Goal: Task Accomplishment & Management: Manage account settings

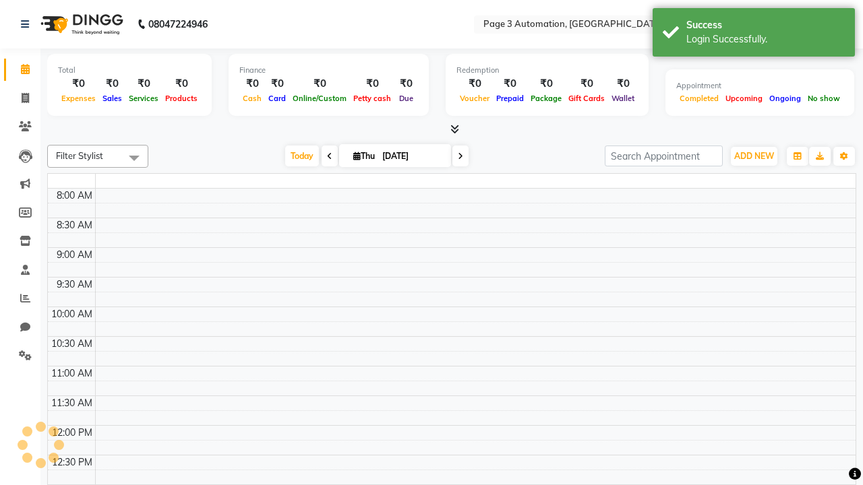
select select "en"
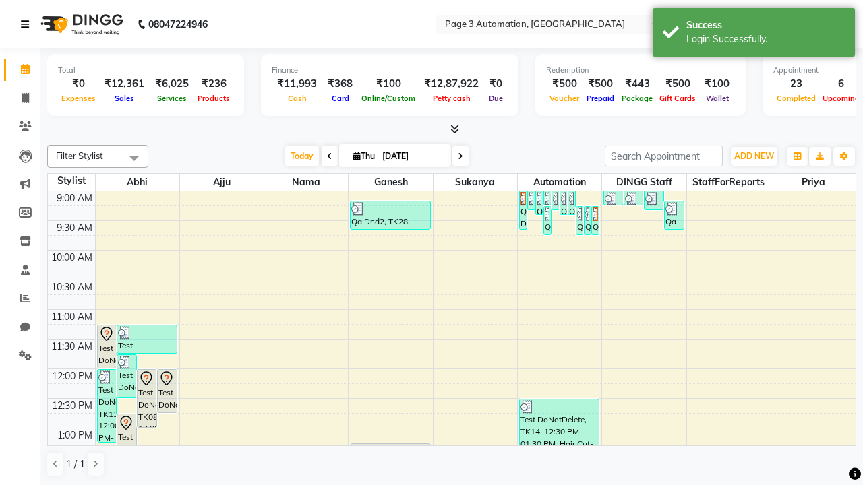
click at [28, 24] on icon at bounding box center [25, 24] width 8 height 9
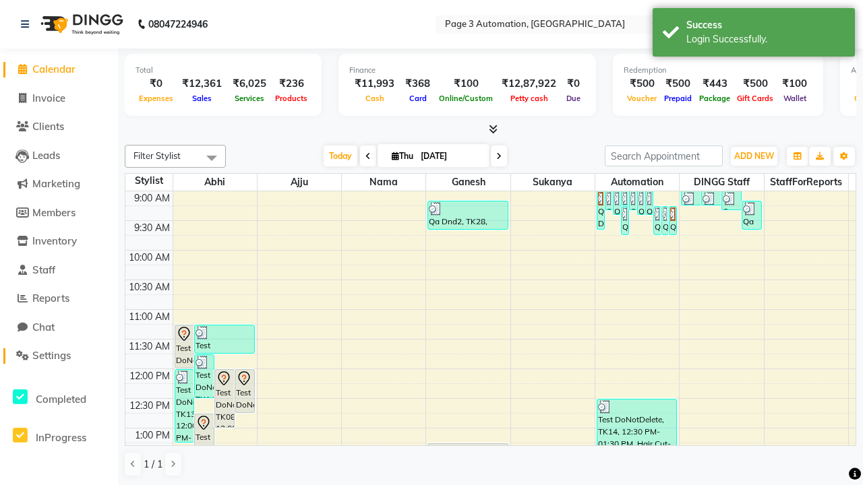
click at [59, 356] on span "Settings" at bounding box center [51, 355] width 38 height 13
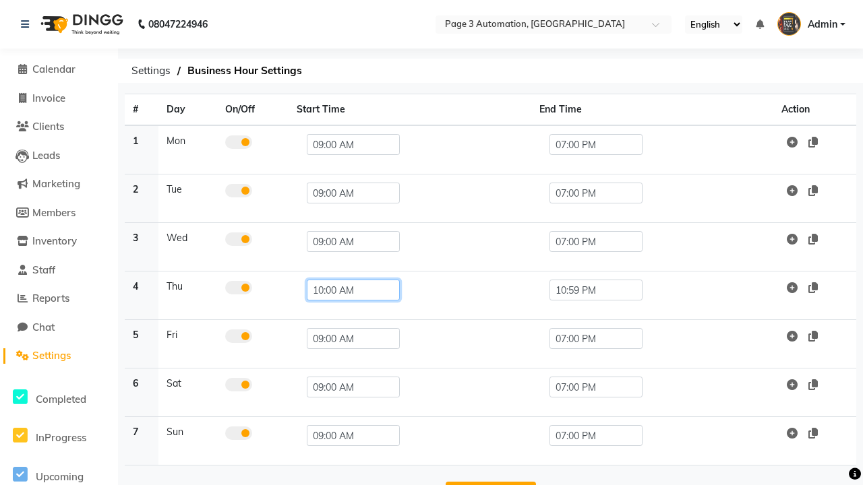
click at [347, 290] on input "10:00 AM" at bounding box center [353, 290] width 93 height 21
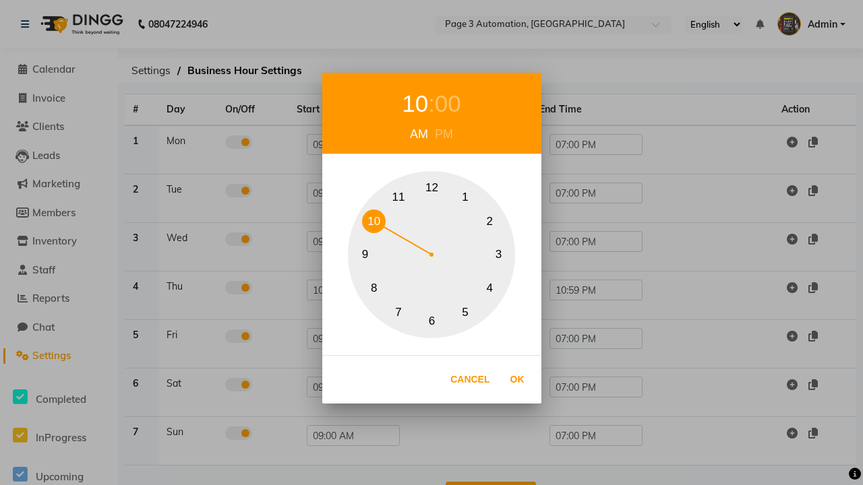
click at [373, 221] on button "10" at bounding box center [374, 222] width 24 height 24
click at [447, 104] on div "00" at bounding box center [448, 104] width 26 height 36
click at [431, 188] on button "0" at bounding box center [432, 189] width 24 height 24
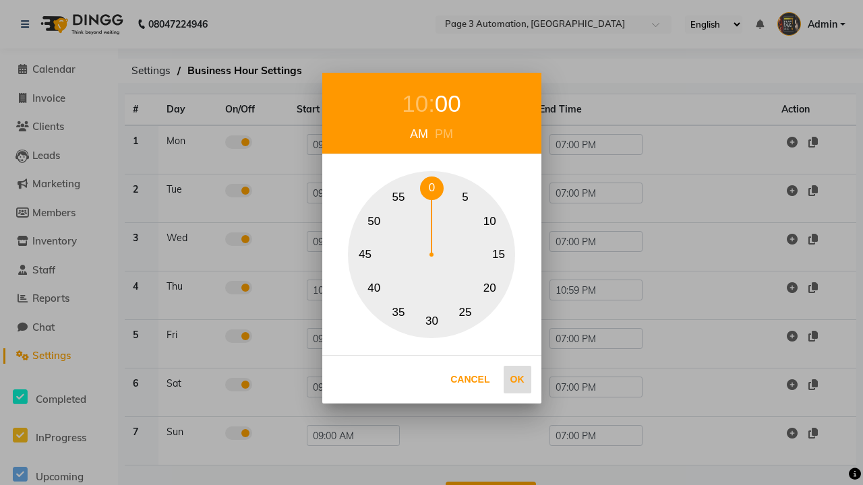
click at [517, 379] on button "Ok" at bounding box center [517, 380] width 28 height 28
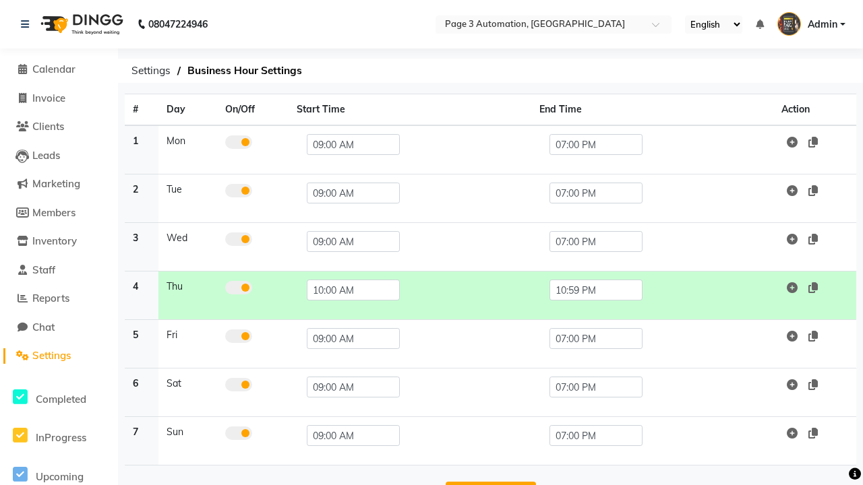
scroll to position [42, 0]
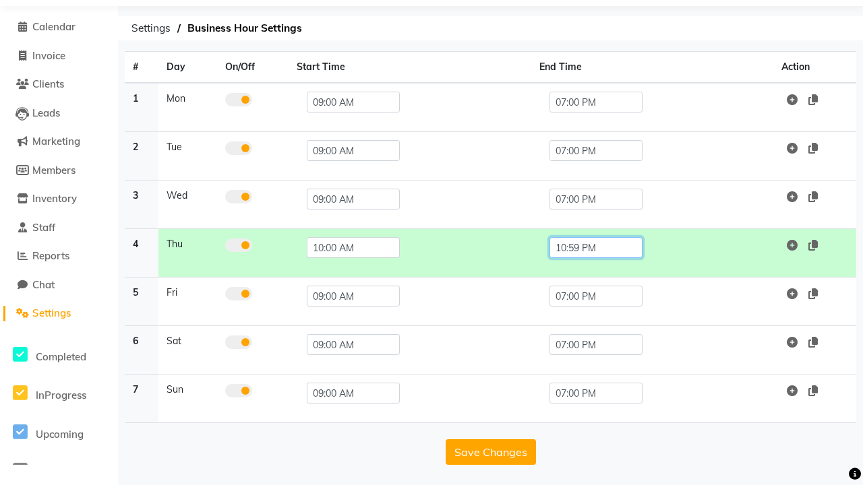
click at [595, 247] on input "10:59 PM" at bounding box center [595, 247] width 93 height 21
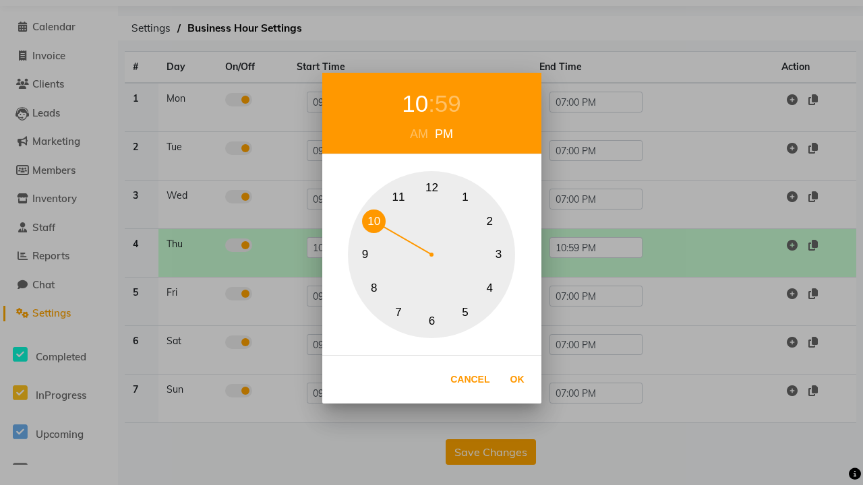
click at [447, 104] on div "59" at bounding box center [448, 104] width 26 height 36
click at [431, 188] on button "0" at bounding box center [432, 189] width 24 height 24
click at [517, 379] on button "Ok" at bounding box center [517, 380] width 28 height 28
type input "10:00 PM"
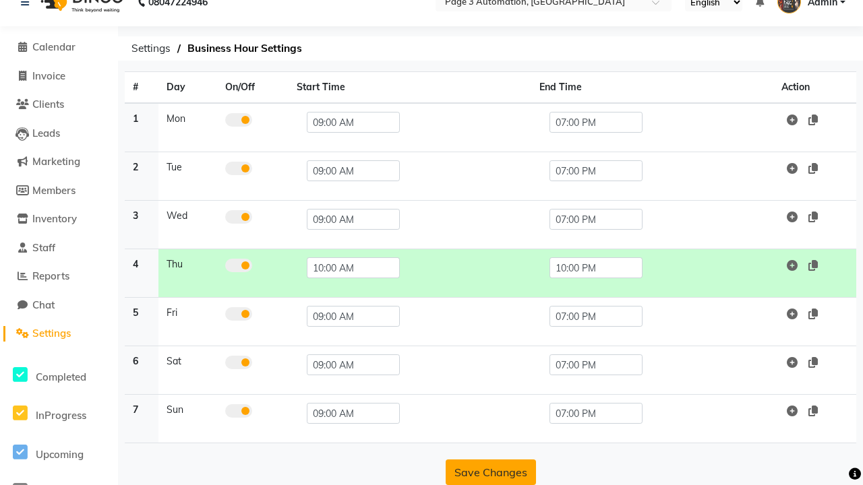
click at [490, 472] on button "Save Changes" at bounding box center [490, 473] width 90 height 26
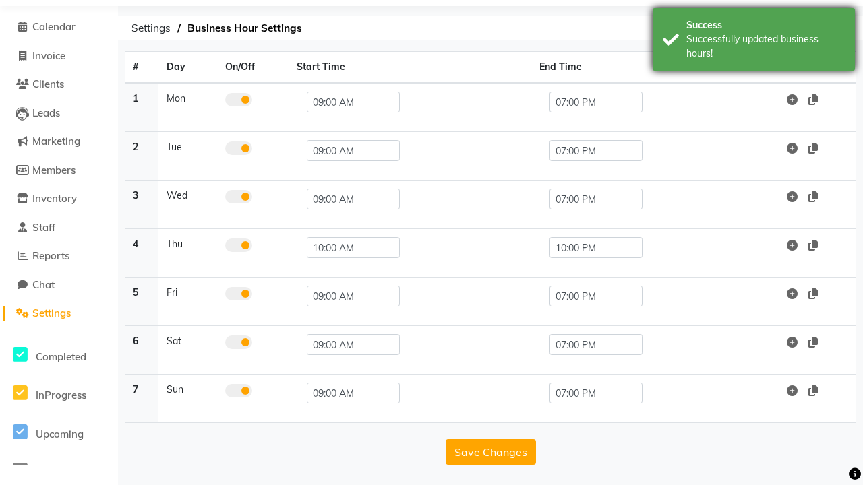
click at [753, 41] on div "Successfully updated business hours!" at bounding box center [765, 46] width 158 height 28
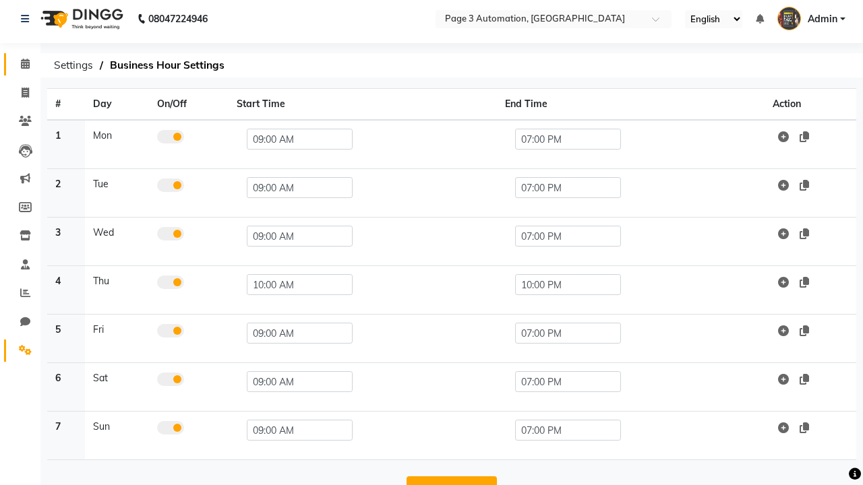
click at [20, 64] on span at bounding box center [25, 64] width 24 height 15
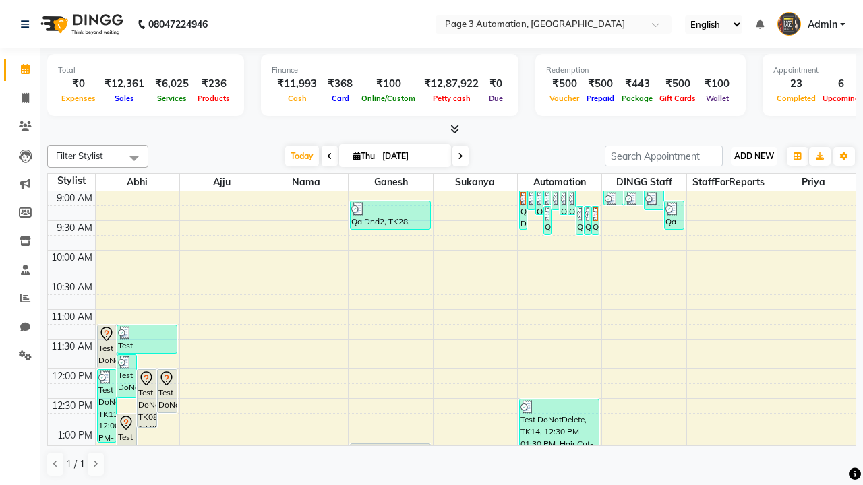
click at [753, 156] on span "ADD NEW" at bounding box center [754, 156] width 40 height 10
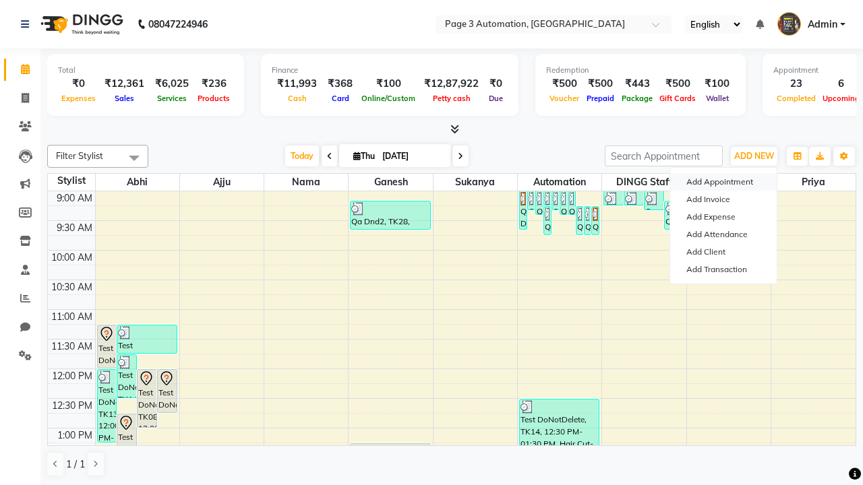
click at [723, 182] on button "Add Appointment" at bounding box center [723, 182] width 106 height 18
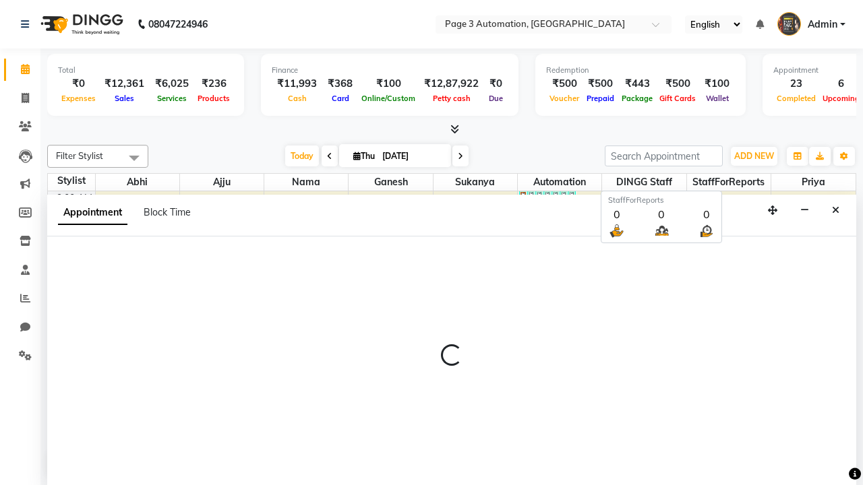
scroll to position [1, 0]
select select "tentative"
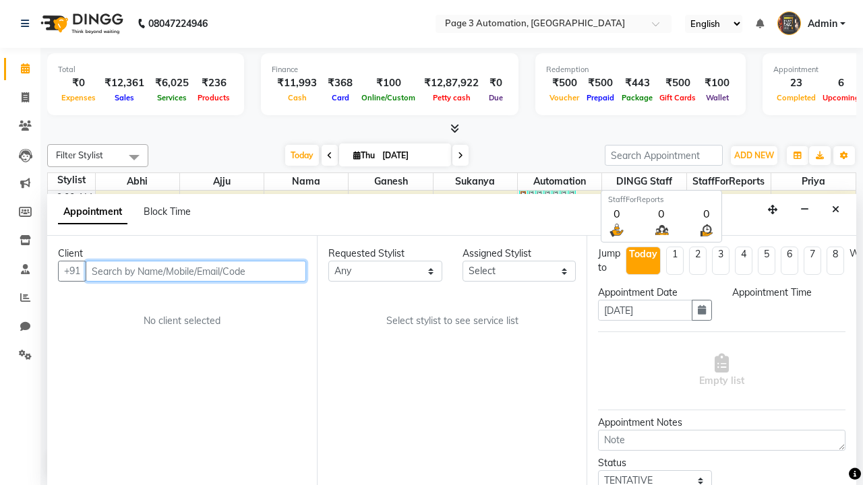
select select "600"
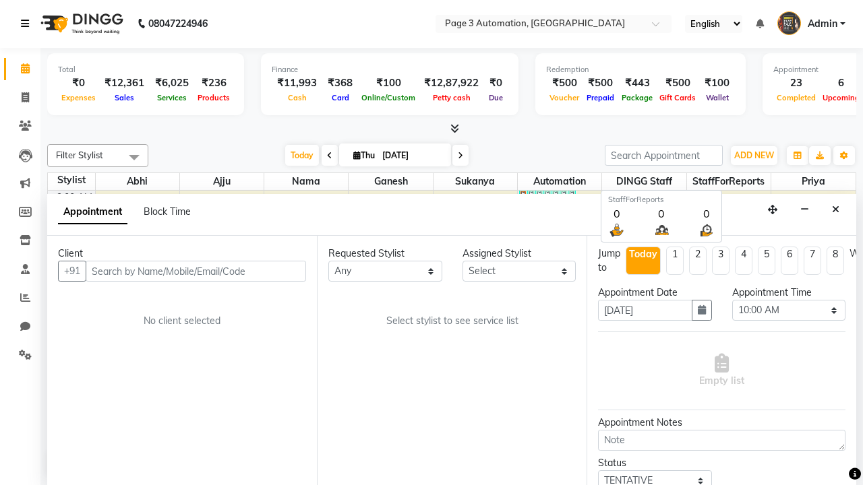
click at [28, 24] on icon at bounding box center [25, 23] width 8 height 9
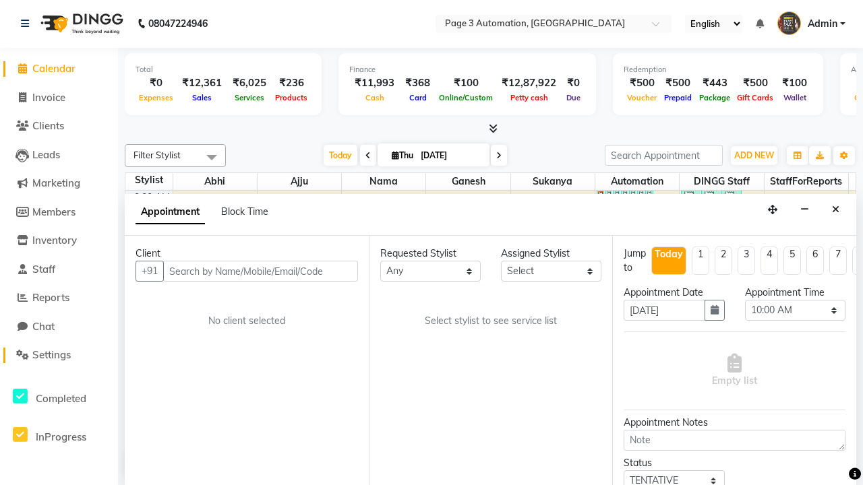
click at [59, 355] on span "Settings" at bounding box center [51, 354] width 38 height 13
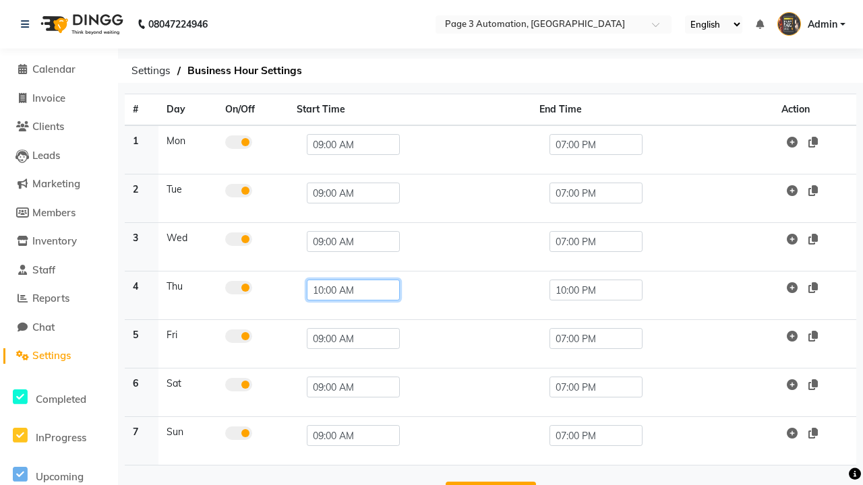
click at [347, 290] on input "10:00 AM" at bounding box center [353, 290] width 93 height 21
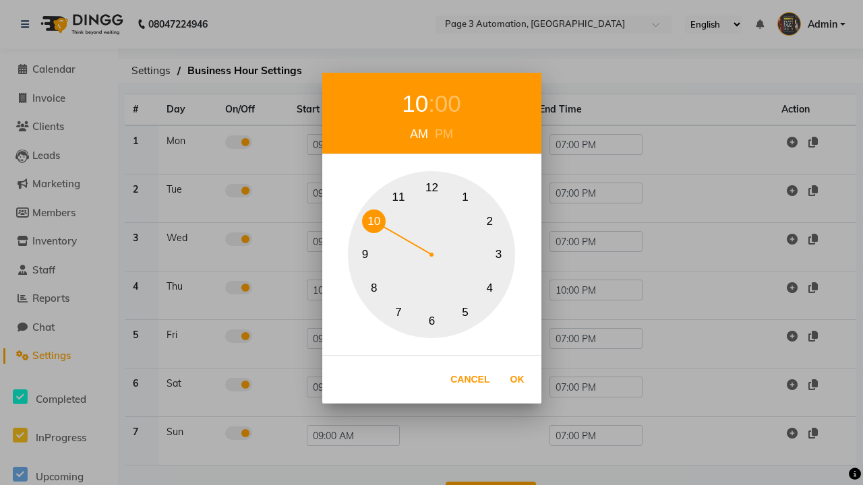
click at [365, 255] on button "9" at bounding box center [365, 255] width 24 height 24
click at [441, 104] on div "00" at bounding box center [441, 104] width 26 height 36
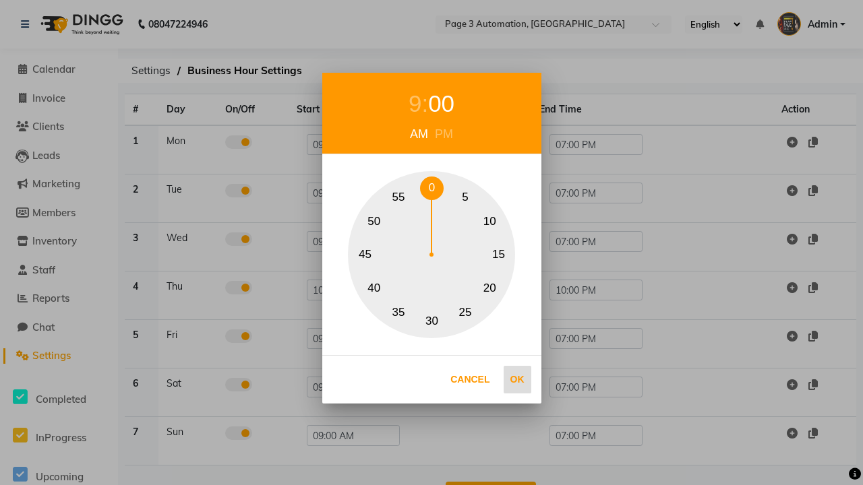
click at [431, 188] on button "0" at bounding box center [432, 189] width 24 height 24
click at [517, 379] on button "Ok" at bounding box center [517, 380] width 28 height 28
type input "09:00 AM"
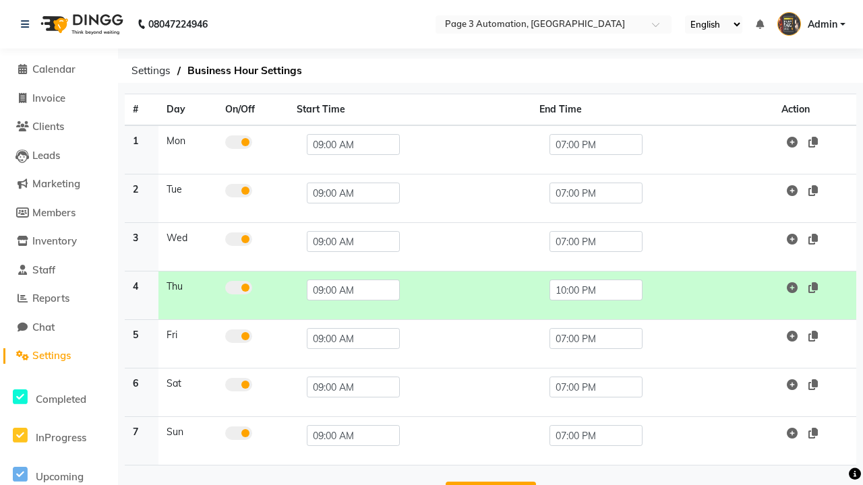
scroll to position [42, 0]
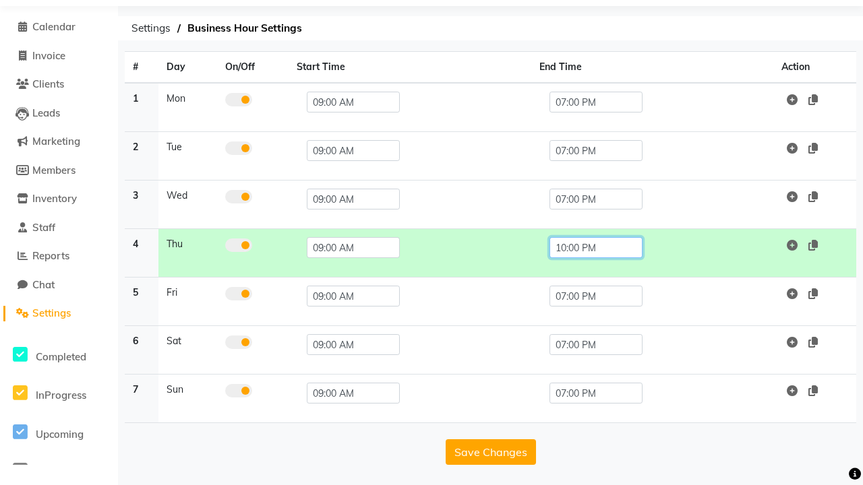
click at [595, 247] on input "10:00 PM" at bounding box center [595, 247] width 93 height 21
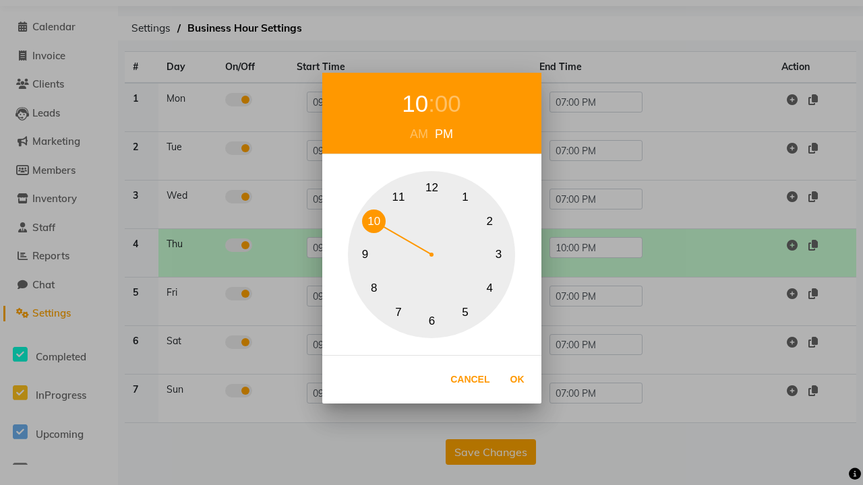
click at [398, 312] on button "7" at bounding box center [399, 313] width 24 height 24
click at [441, 104] on div "00" at bounding box center [441, 104] width 26 height 36
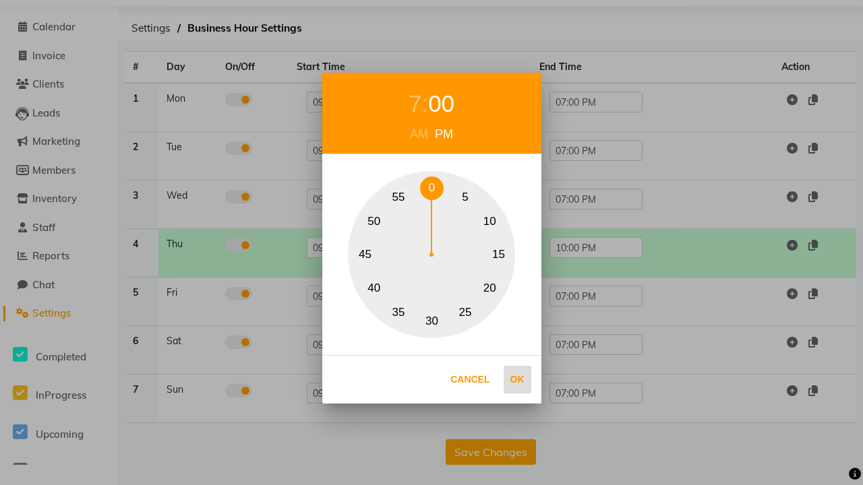
click at [431, 188] on button "0" at bounding box center [432, 189] width 24 height 24
click at [517, 379] on button "Ok" at bounding box center [517, 380] width 28 height 28
type input "07:00 PM"
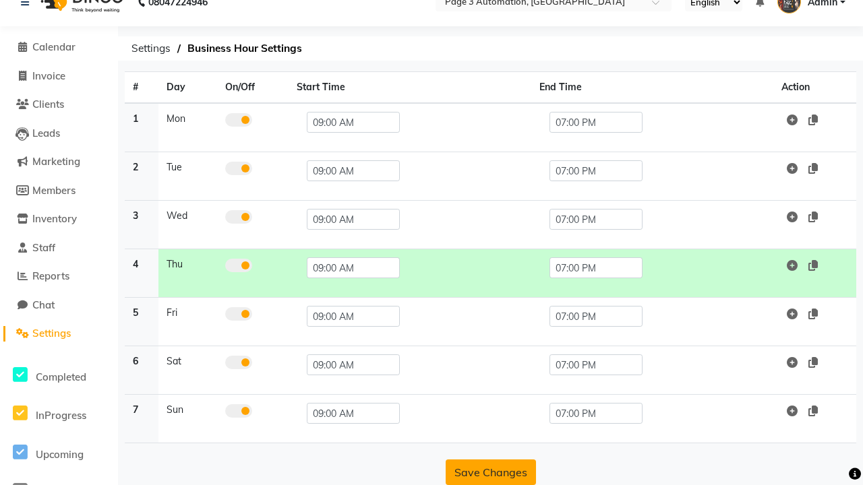
click at [490, 472] on button "Save Changes" at bounding box center [490, 473] width 90 height 26
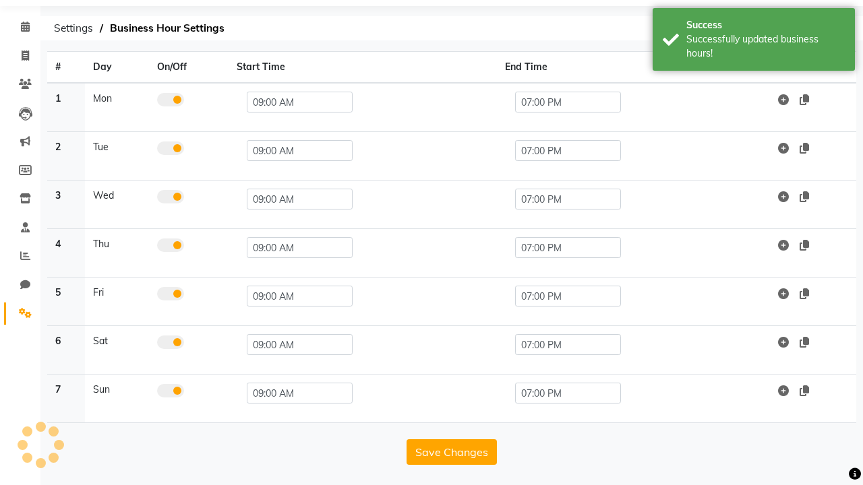
scroll to position [0, 0]
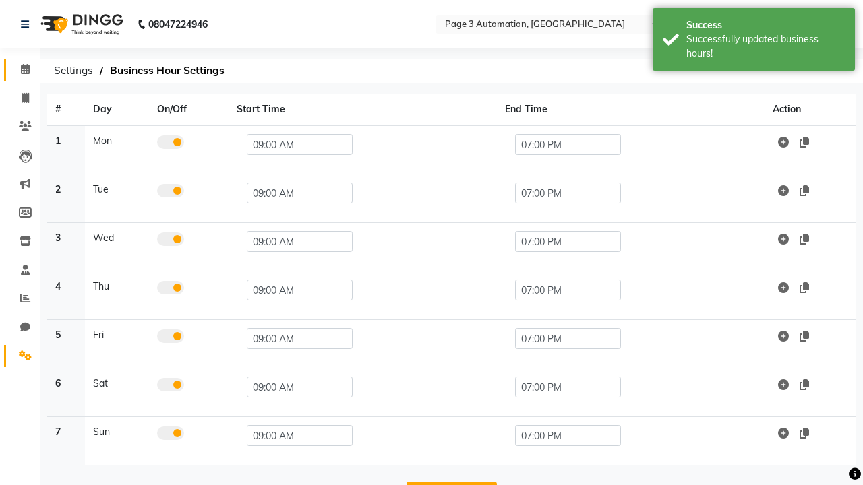
click at [20, 69] on span at bounding box center [25, 69] width 24 height 15
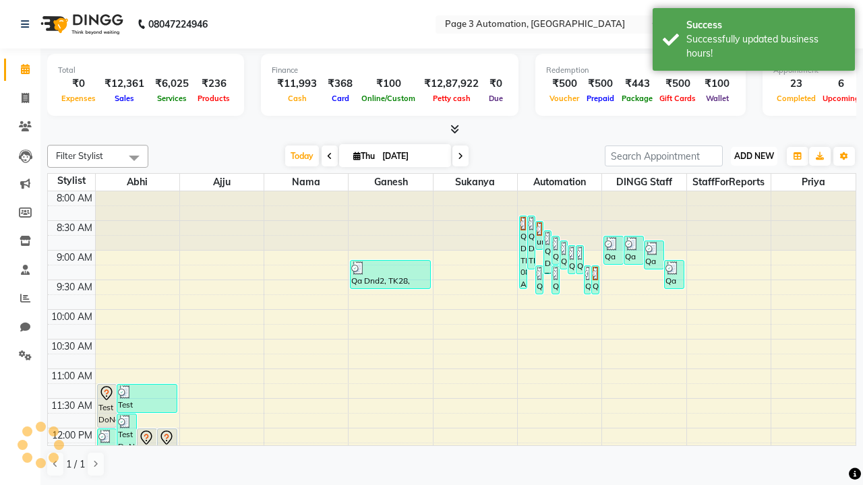
click at [753, 156] on span "ADD NEW" at bounding box center [754, 156] width 40 height 10
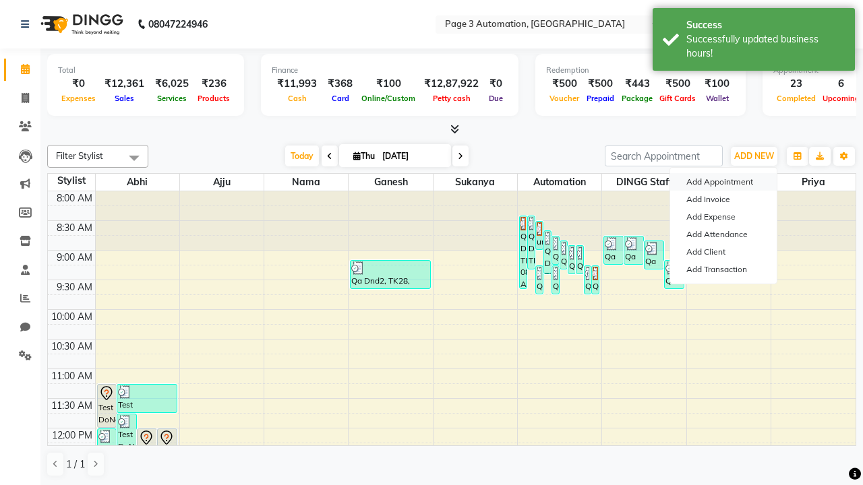
click at [723, 182] on button "Add Appointment" at bounding box center [723, 182] width 106 height 18
select select "tentative"
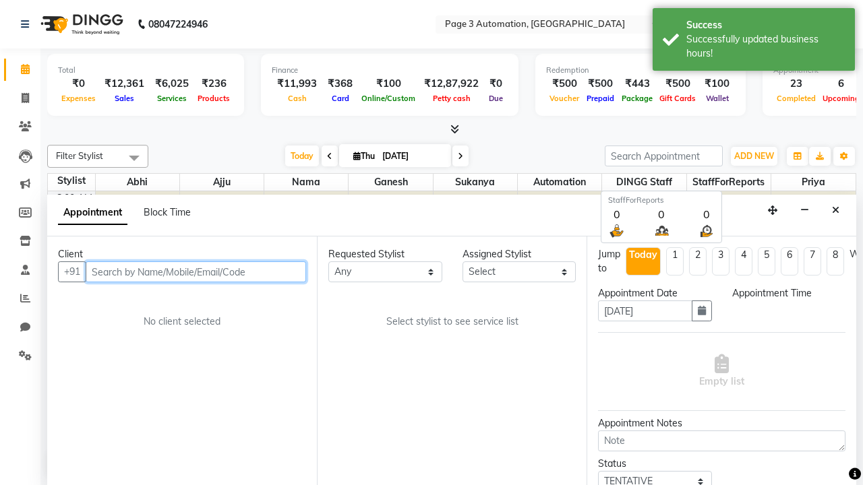
scroll to position [1, 0]
select select "540"
